Goal: Contribute content: Add original content to the website for others to see

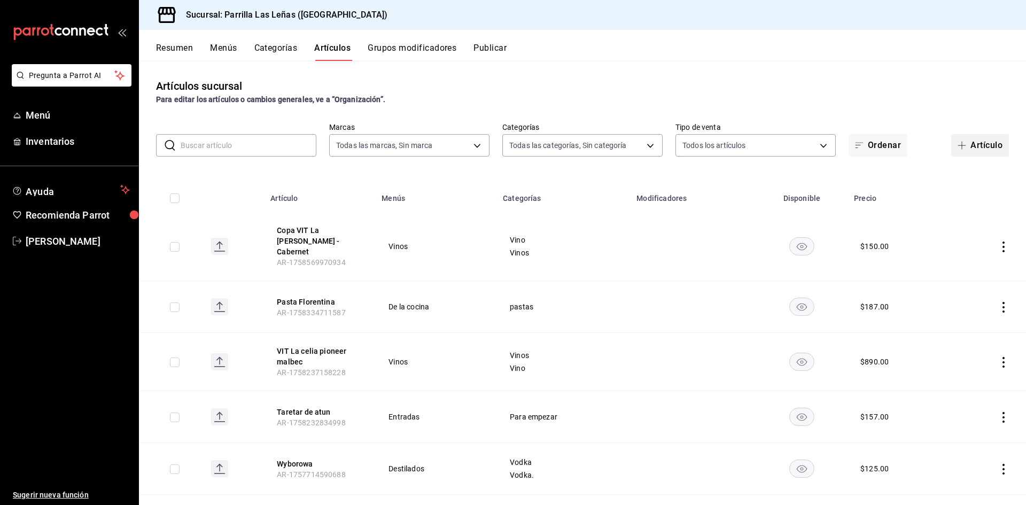
drag, startPoint x: 973, startPoint y: 140, endPoint x: 898, endPoint y: 179, distance: 84.9
click at [973, 141] on button "Artículo" at bounding box center [980, 145] width 58 height 22
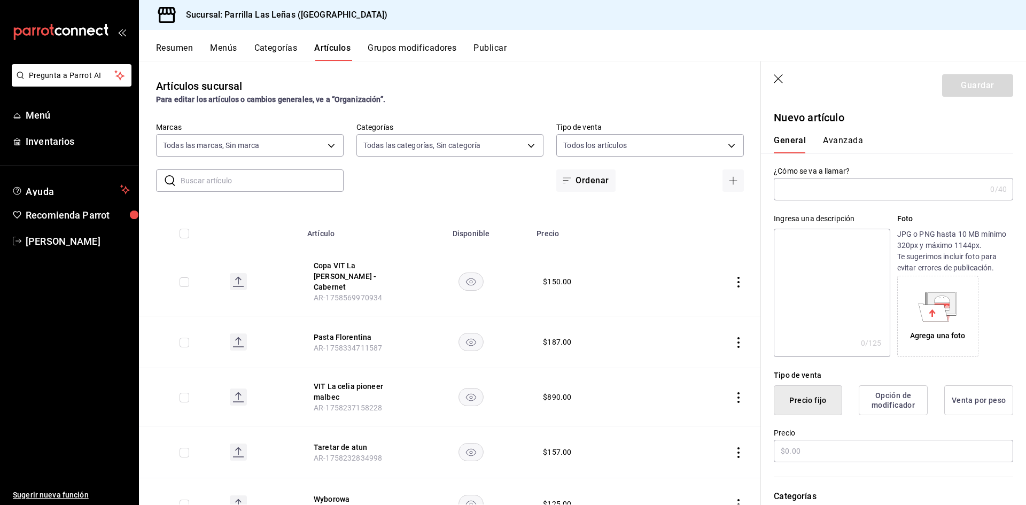
click at [822, 195] on input "text" at bounding box center [880, 189] width 212 height 21
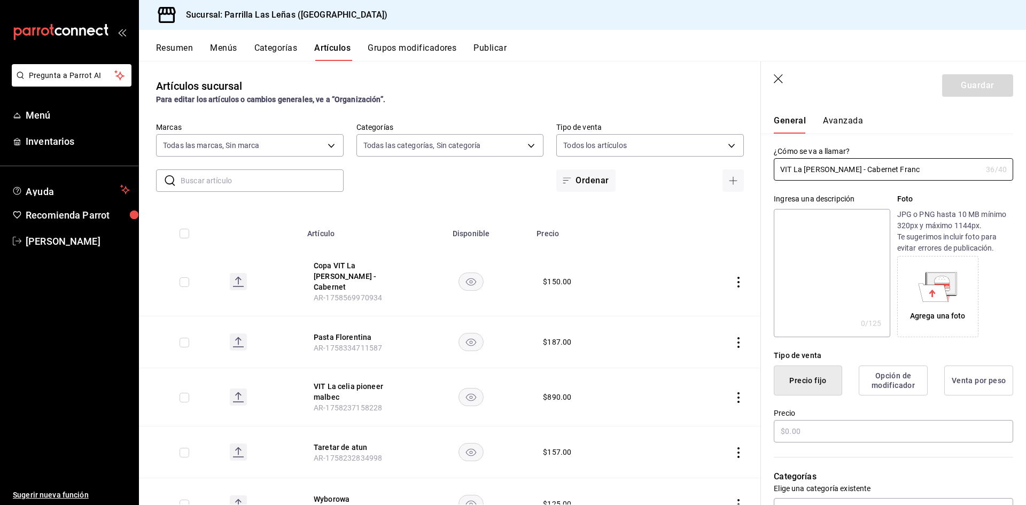
scroll to position [107, 0]
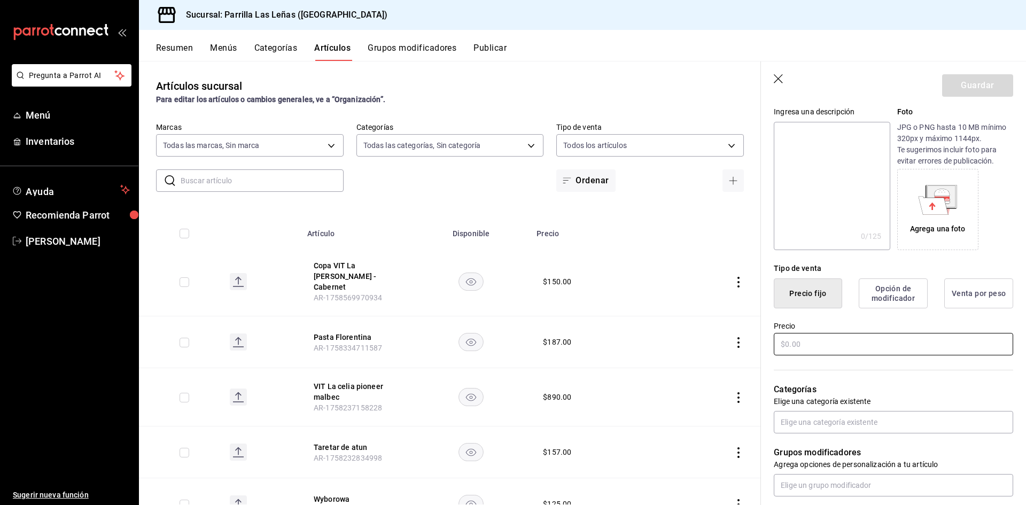
type input "VIT La [PERSON_NAME] - Cabernet Franc"
click at [806, 342] on input "text" at bounding box center [893, 344] width 239 height 22
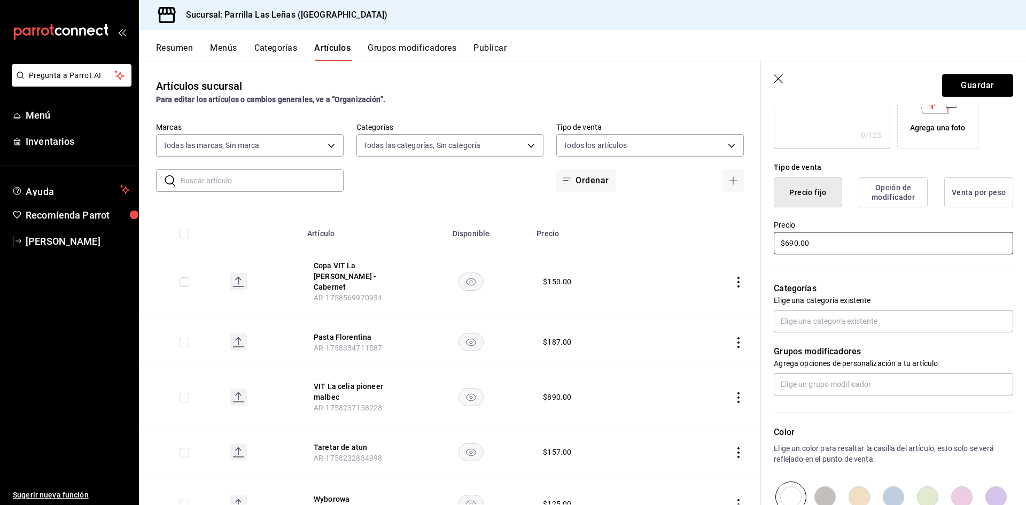
scroll to position [214, 0]
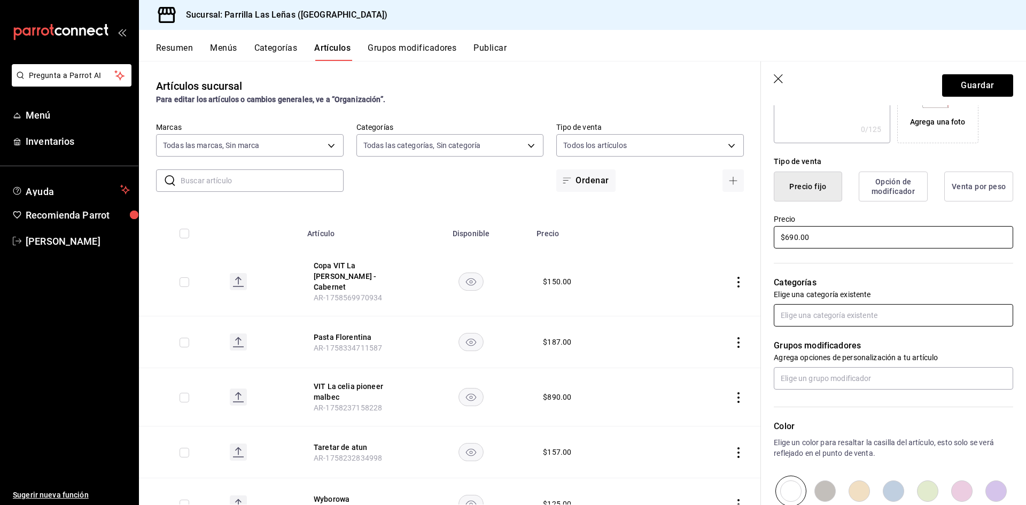
type input "$690.00"
click at [831, 305] on input "text" at bounding box center [893, 315] width 239 height 22
type input "vino"
click at [788, 353] on li "Vinos" at bounding box center [889, 358] width 231 height 18
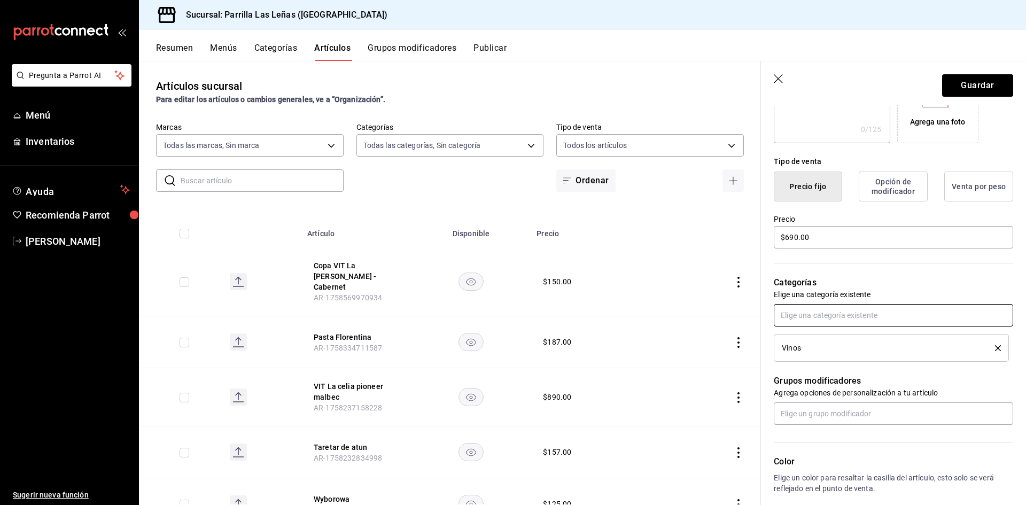
click at [817, 319] on input "text" at bounding box center [893, 315] width 239 height 22
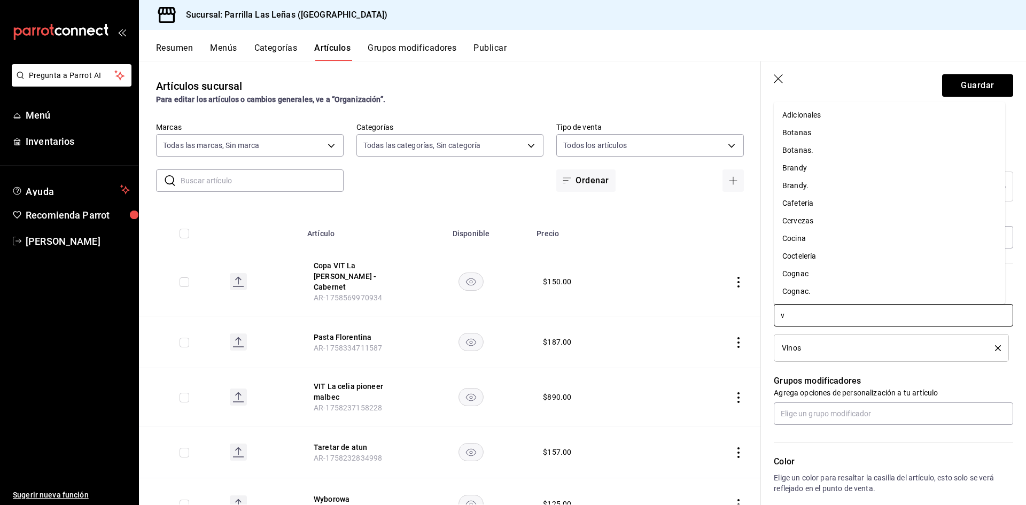
type input "vi"
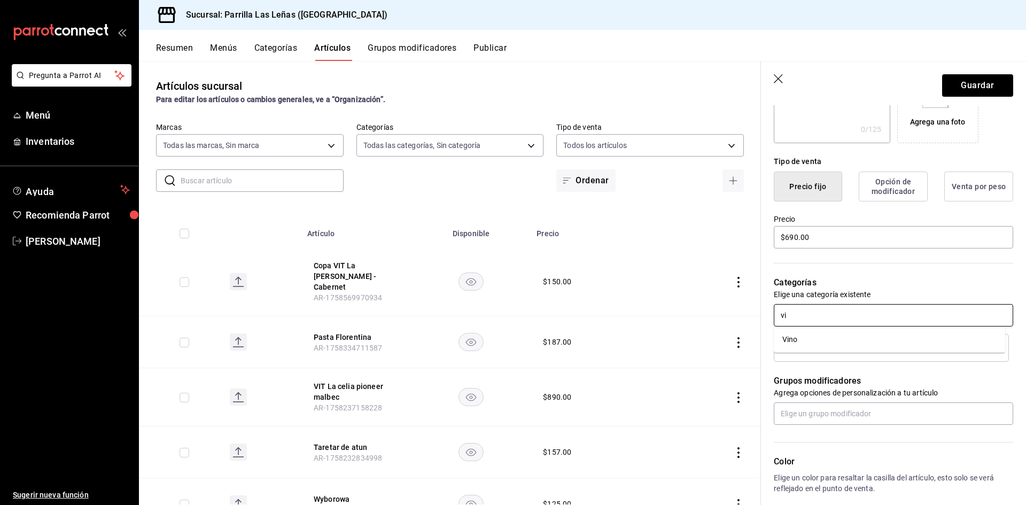
click at [815, 333] on li "Vino" at bounding box center [889, 340] width 231 height 18
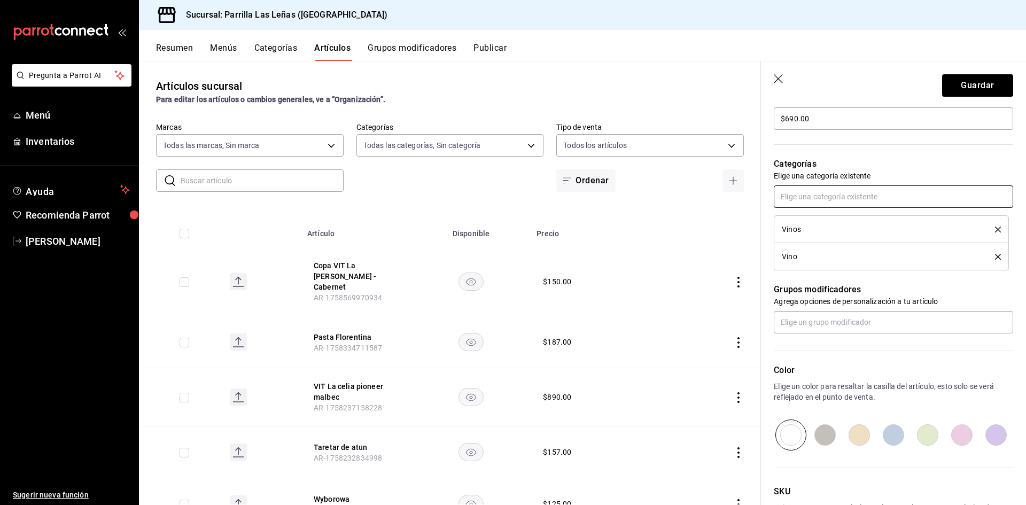
scroll to position [412, 0]
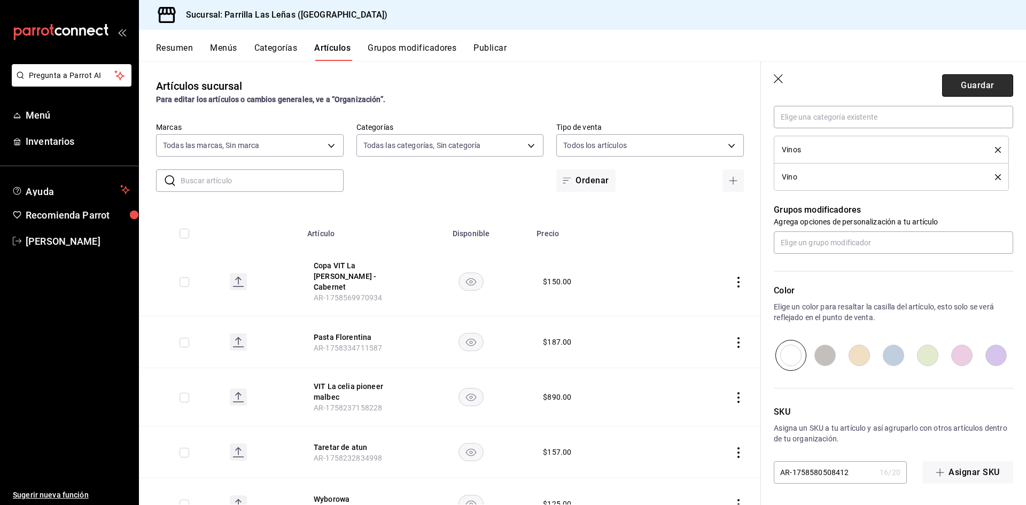
click at [993, 92] on button "Guardar" at bounding box center [977, 85] width 71 height 22
